Goal: Use online tool/utility: Utilize a website feature to perform a specific function

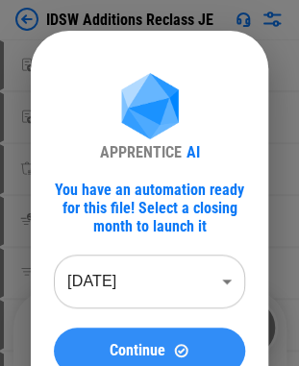
click at [167, 352] on div "Continue" at bounding box center [149, 350] width 145 height 16
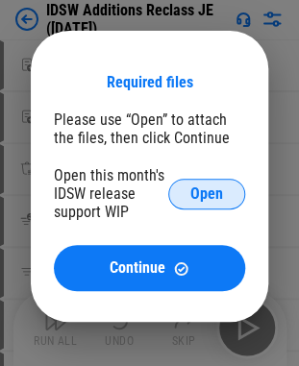
click at [186, 185] on button "Open" at bounding box center [206, 194] width 77 height 31
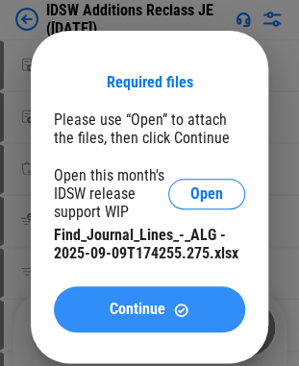
click at [167, 304] on div "Continue" at bounding box center [149, 310] width 145 height 16
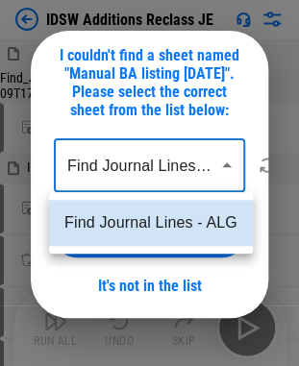
click at [227, 164] on body "IDSW Additions Reclass JE Find_Journal_Lines_-_ALG - 2025-09-09T174255.275.xlsx…" at bounding box center [149, 183] width 299 height 366
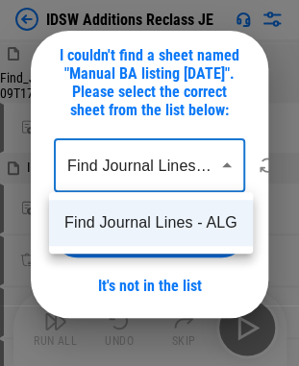
click at [227, 164] on div at bounding box center [149, 183] width 299 height 366
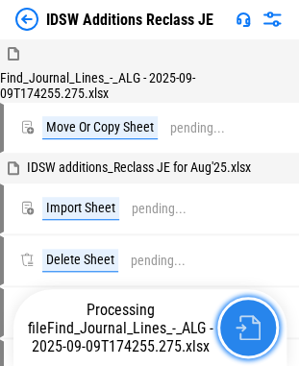
click at [250, 336] on img "button" at bounding box center [247, 327] width 25 height 25
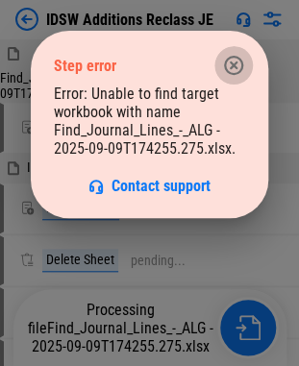
click at [235, 60] on icon "button" at bounding box center [233, 65] width 23 height 23
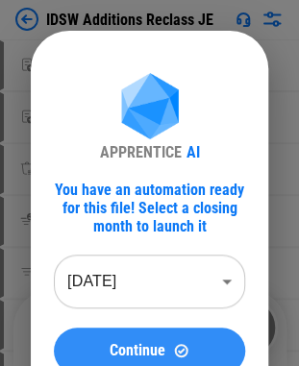
click at [175, 344] on img at bounding box center [181, 350] width 16 height 16
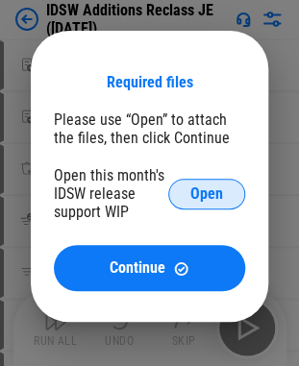
click at [225, 196] on button "Open" at bounding box center [206, 194] width 77 height 31
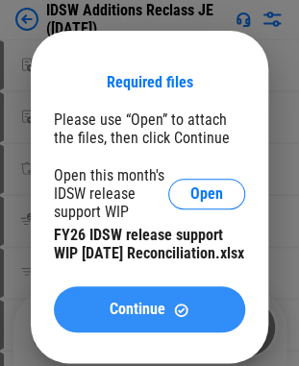
click at [119, 317] on span "Continue" at bounding box center [138, 309] width 56 height 15
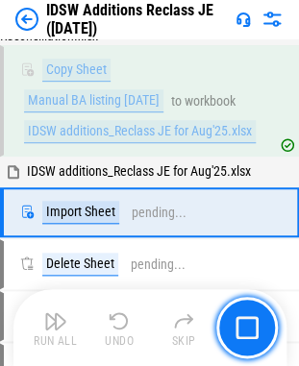
scroll to position [86, 0]
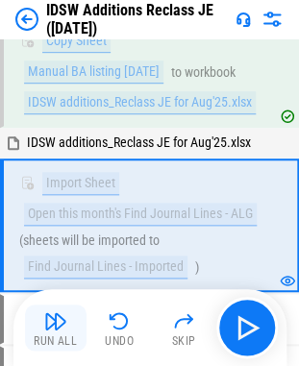
click at [67, 336] on div "Run All" at bounding box center [55, 341] width 43 height 12
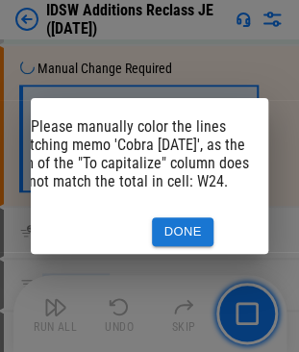
scroll to position [0, 51]
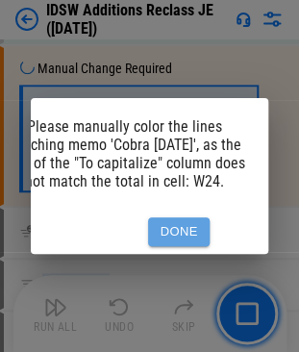
click at [200, 219] on button "Done" at bounding box center [179, 232] width 62 height 30
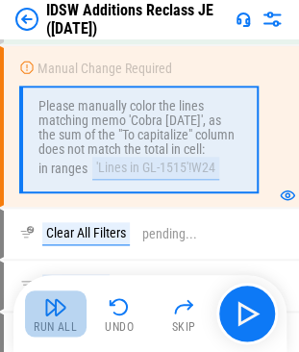
click at [62, 315] on img "button" at bounding box center [55, 306] width 23 height 23
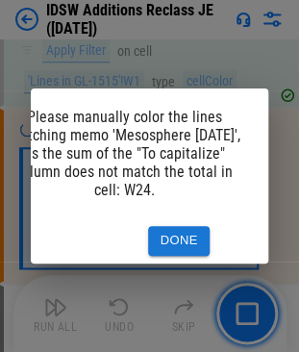
drag, startPoint x: 159, startPoint y: 277, endPoint x: 121, endPoint y: 277, distance: 37.5
click at [121, 277] on div "Please manually color the lines matching memo 'Mesosphere July 2025', as the su…" at bounding box center [149, 176] width 299 height 352
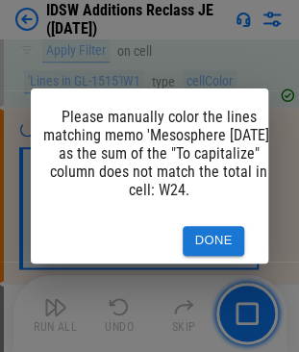
scroll to position [0, 0]
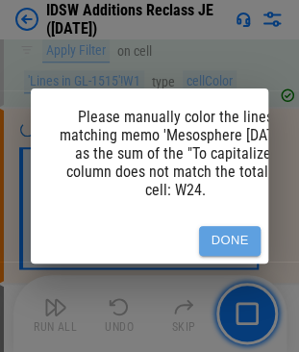
click at [215, 228] on button "Done" at bounding box center [230, 241] width 62 height 30
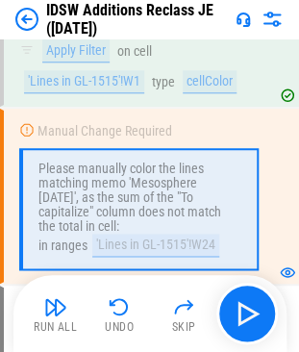
click at [54, 311] on img "button" at bounding box center [55, 306] width 23 height 23
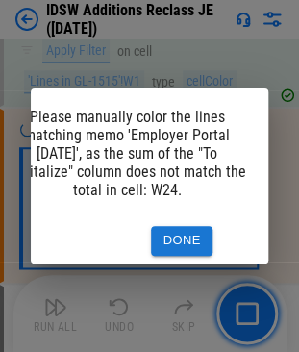
scroll to position [0, 51]
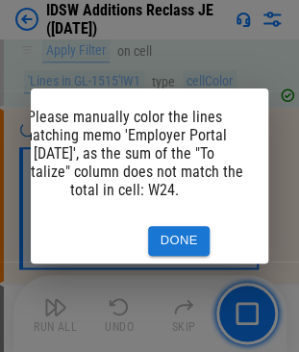
click at [156, 227] on button "Done" at bounding box center [179, 241] width 62 height 30
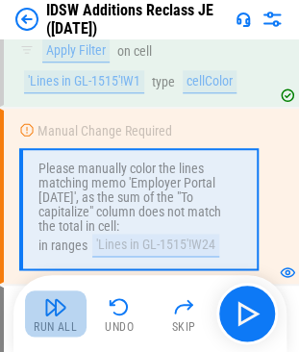
click at [41, 298] on button "Run All" at bounding box center [56, 313] width 62 height 46
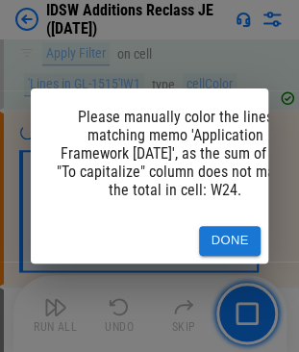
scroll to position [2855, 0]
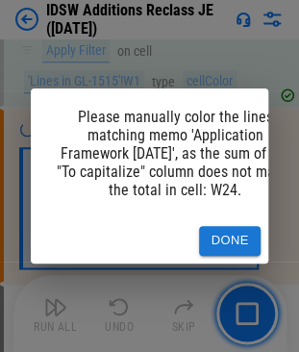
click at [250, 233] on button "Done" at bounding box center [230, 241] width 62 height 30
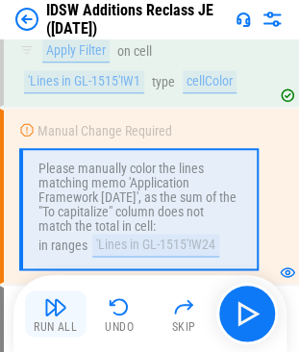
click at [47, 309] on img "button" at bounding box center [55, 306] width 23 height 23
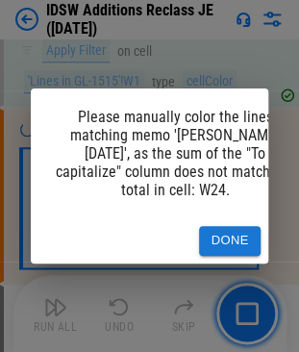
click at [231, 226] on button "Done" at bounding box center [230, 241] width 62 height 30
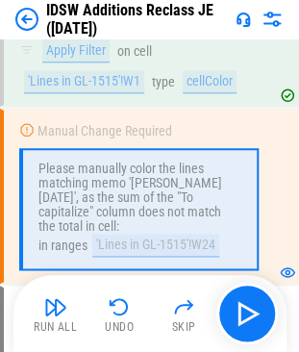
drag, startPoint x: 55, startPoint y: 311, endPoint x: 71, endPoint y: 308, distance: 16.8
click at [56, 310] on img "button" at bounding box center [55, 306] width 23 height 23
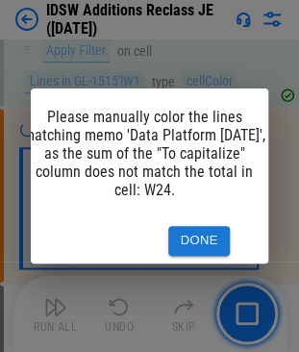
scroll to position [0, 19]
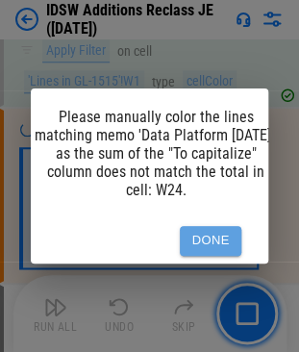
click at [217, 235] on button "Done" at bounding box center [211, 241] width 62 height 30
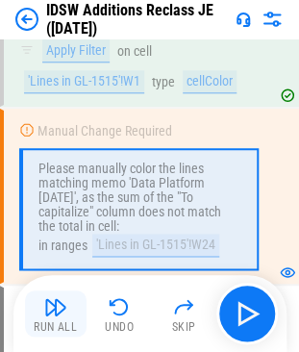
click at [65, 308] on img "button" at bounding box center [55, 306] width 23 height 23
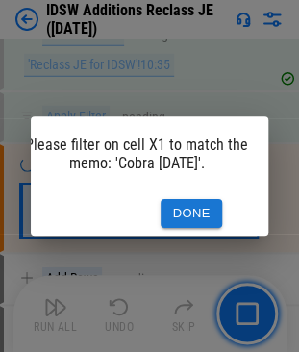
scroll to position [0, 44]
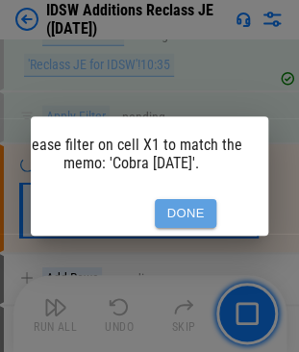
click at [185, 203] on button "Done" at bounding box center [186, 214] width 62 height 30
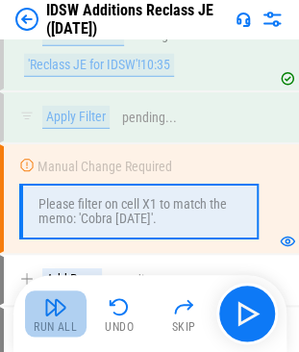
click at [63, 309] on img "button" at bounding box center [55, 306] width 23 height 23
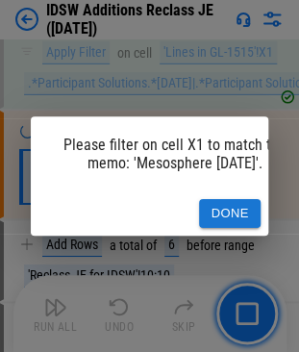
scroll to position [3323, 0]
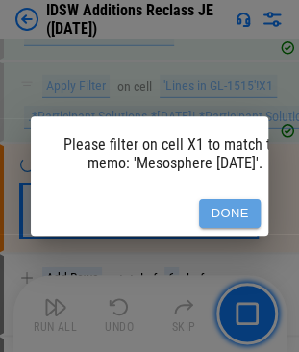
click at [221, 209] on button "Done" at bounding box center [230, 214] width 62 height 30
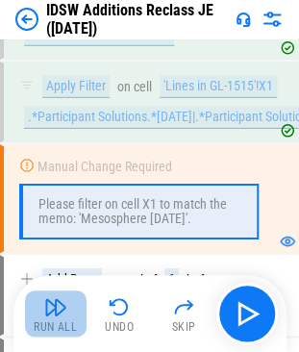
click at [50, 323] on div "Run All" at bounding box center [55, 327] width 43 height 12
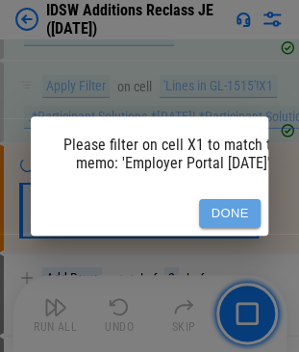
click at [221, 202] on button "Done" at bounding box center [230, 214] width 62 height 30
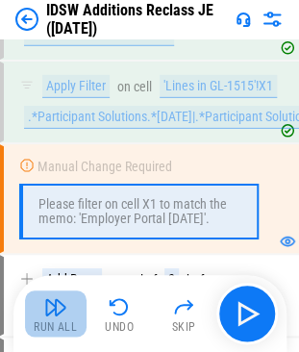
click at [60, 304] on img "button" at bounding box center [55, 306] width 23 height 23
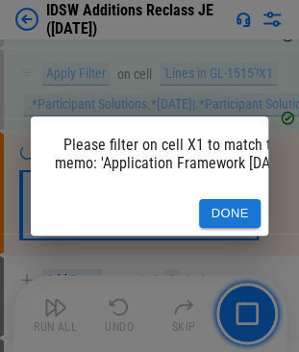
scroll to position [3330, 0]
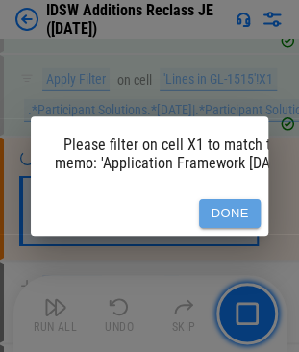
click at [227, 209] on button "Done" at bounding box center [230, 214] width 62 height 30
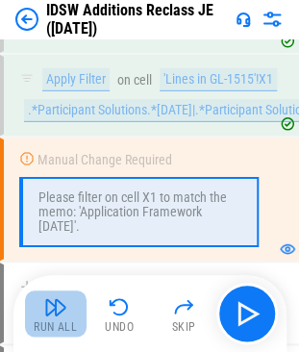
click at [62, 306] on img "button" at bounding box center [55, 306] width 23 height 23
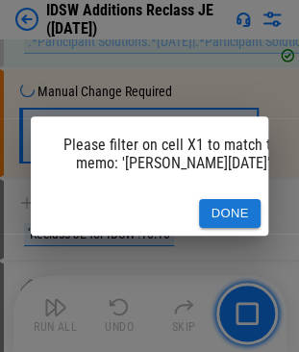
scroll to position [3323, 0]
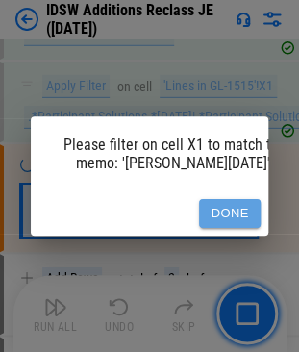
click at [217, 200] on button "Done" at bounding box center [230, 214] width 62 height 30
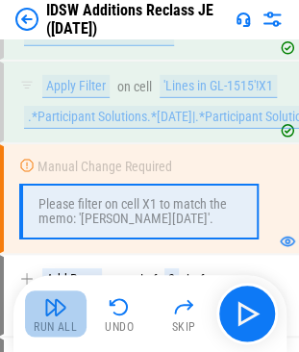
click at [60, 321] on div "Run All" at bounding box center [55, 327] width 43 height 12
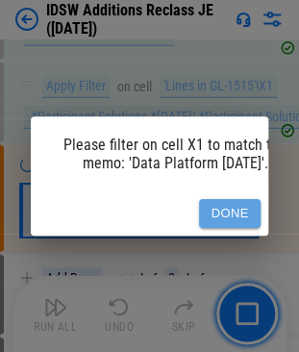
click at [231, 199] on button "Done" at bounding box center [230, 214] width 62 height 30
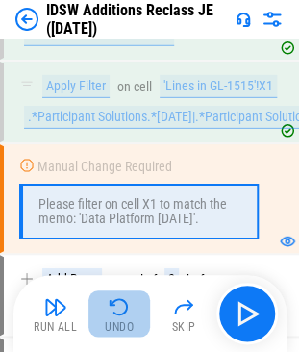
click at [114, 304] on img "button" at bounding box center [119, 306] width 23 height 23
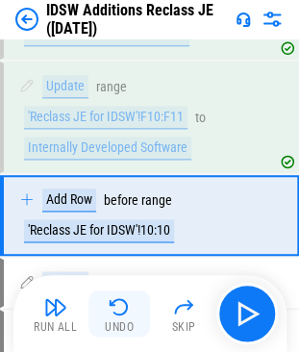
scroll to position [4678, 0]
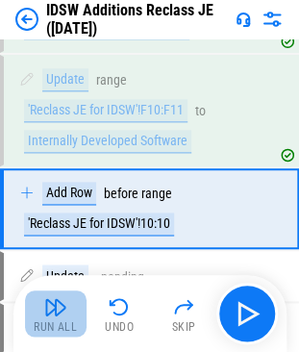
click at [40, 306] on button "Run All" at bounding box center [56, 313] width 62 height 46
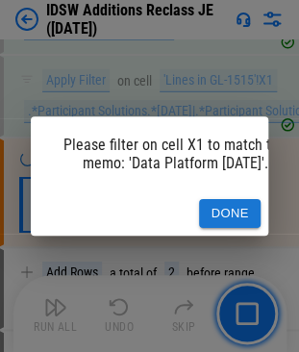
scroll to position [3323, 0]
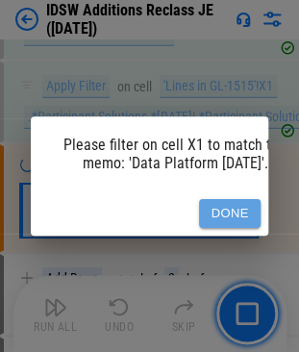
click at [223, 208] on button "Done" at bounding box center [230, 214] width 62 height 30
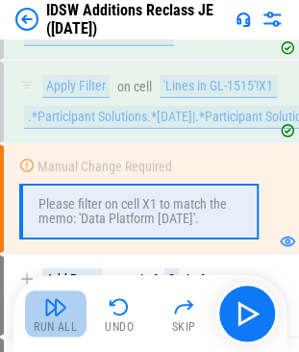
click at [60, 301] on img "button" at bounding box center [55, 306] width 23 height 23
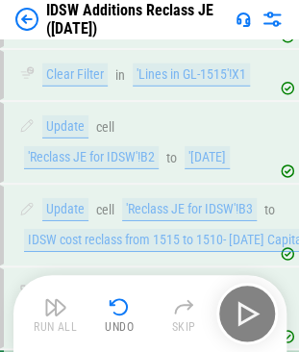
scroll to position [5203, 0]
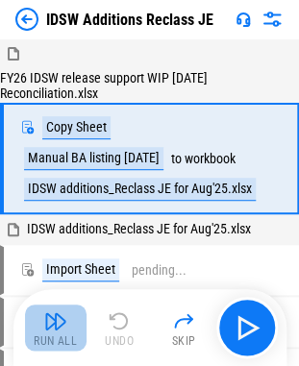
click at [52, 321] on img "button" at bounding box center [55, 320] width 23 height 23
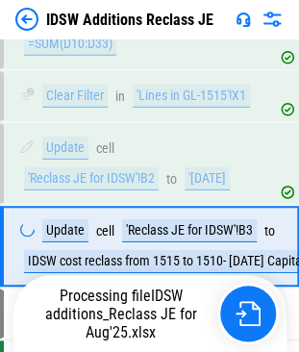
scroll to position [5118, 0]
